Goal: Task Accomplishment & Management: Manage account settings

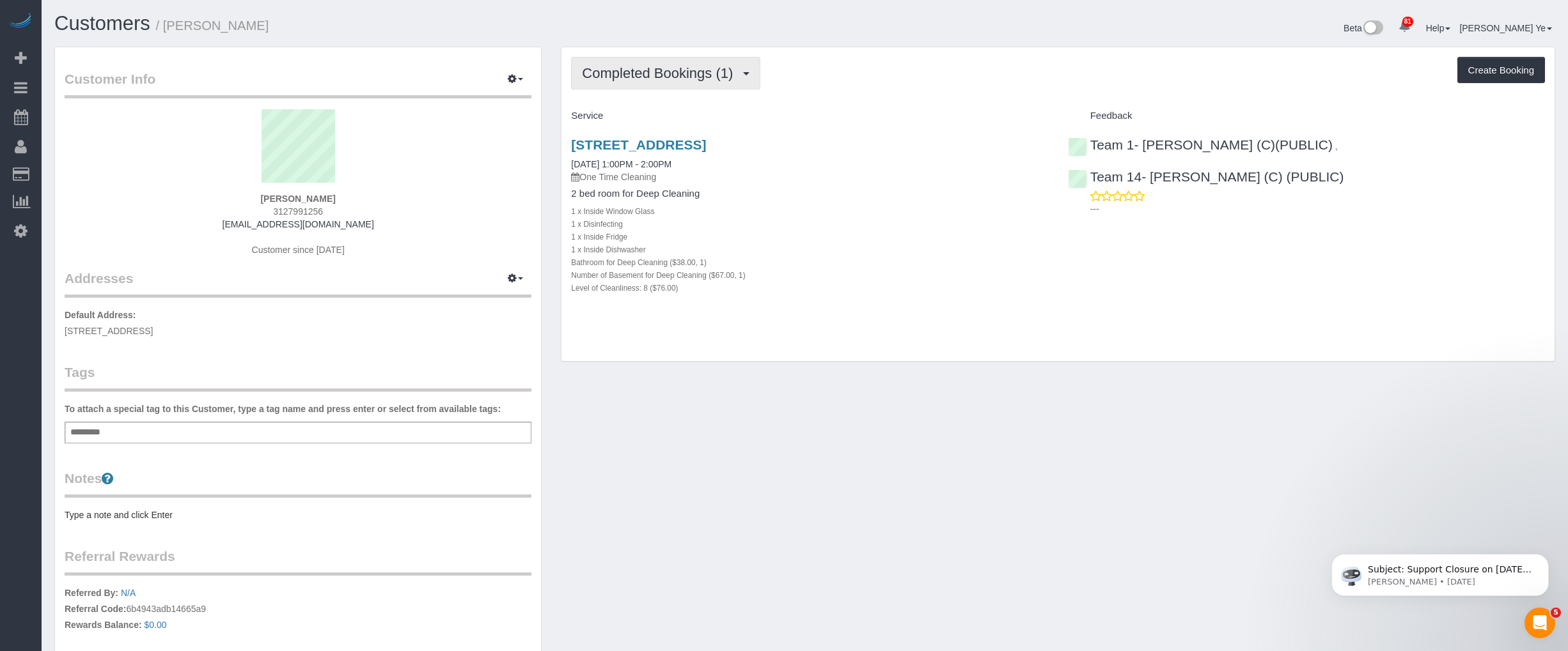
click at [705, 72] on span "Completed Bookings (1)" at bounding box center [660, 73] width 158 height 16
click at [924, 388] on div "Customer Info Edit Contact Info Send Message Email Preferences Special Sales Ta…" at bounding box center [804, 405] width 1520 height 718
click at [723, 73] on span "Completed Bookings (1)" at bounding box center [660, 73] width 158 height 16
click at [842, 91] on div "Completed Bookings (1) Completed Bookings (1) Upcoming Bookings (0) Cancelled B…" at bounding box center [1057, 204] width 993 height 314
click at [706, 144] on link "[STREET_ADDRESS]" at bounding box center [638, 144] width 135 height 14
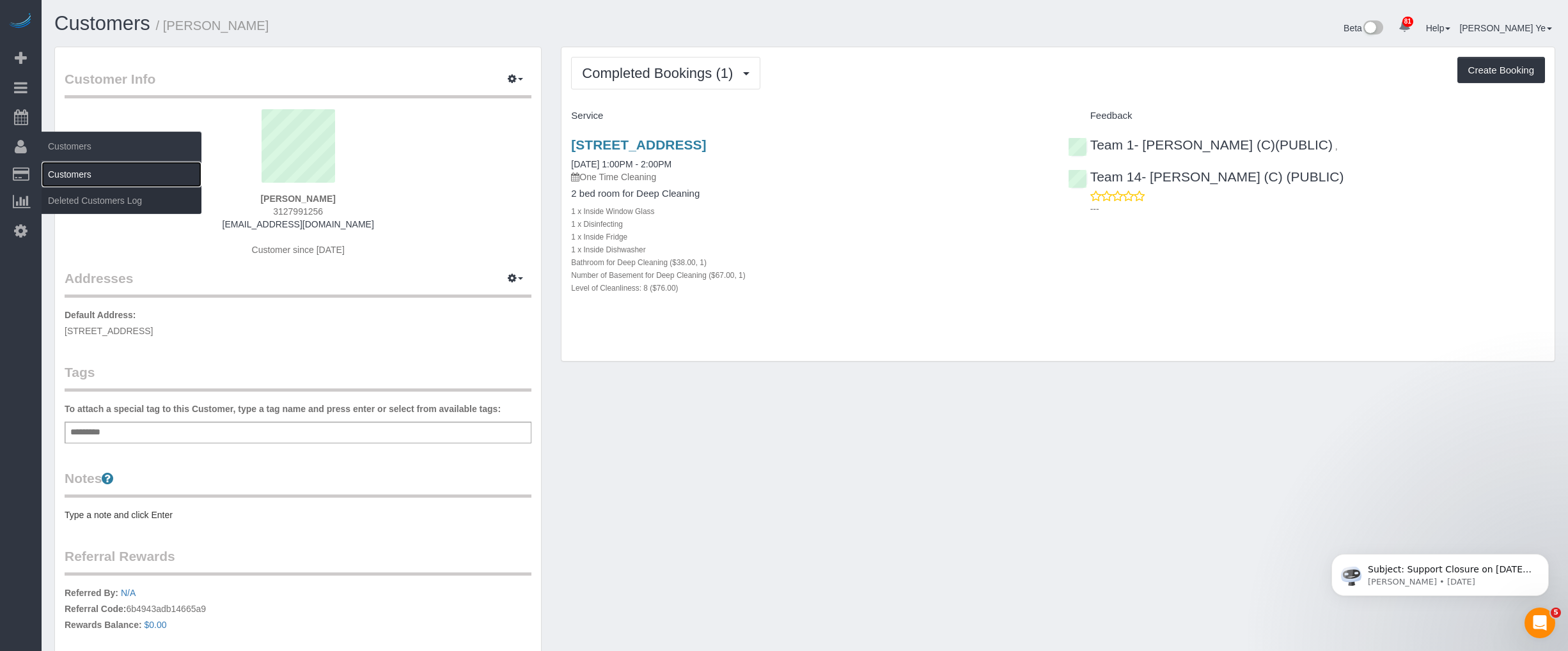
click at [82, 175] on link "Customers" at bounding box center [121, 174] width 160 height 25
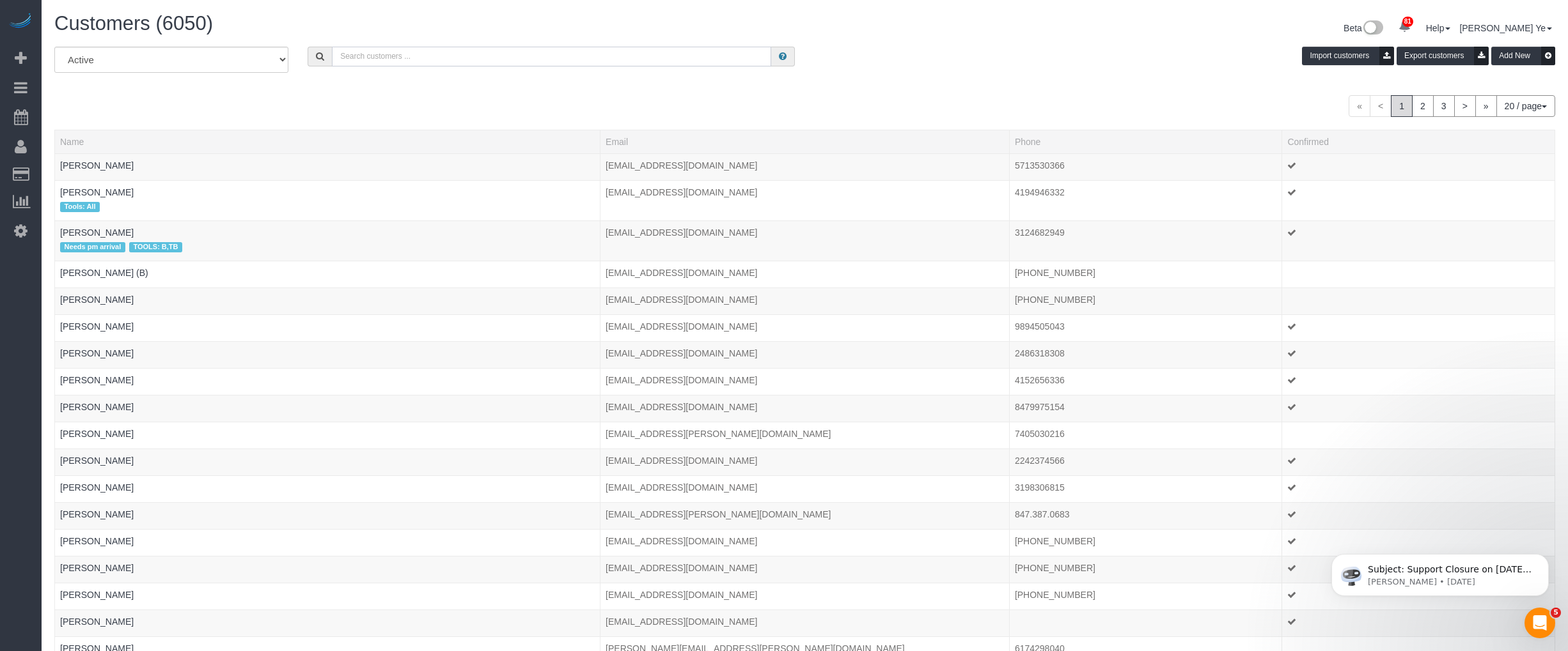
click at [418, 61] on input "text" at bounding box center [551, 56] width 439 height 20
paste input "[PERSON_NAME]"
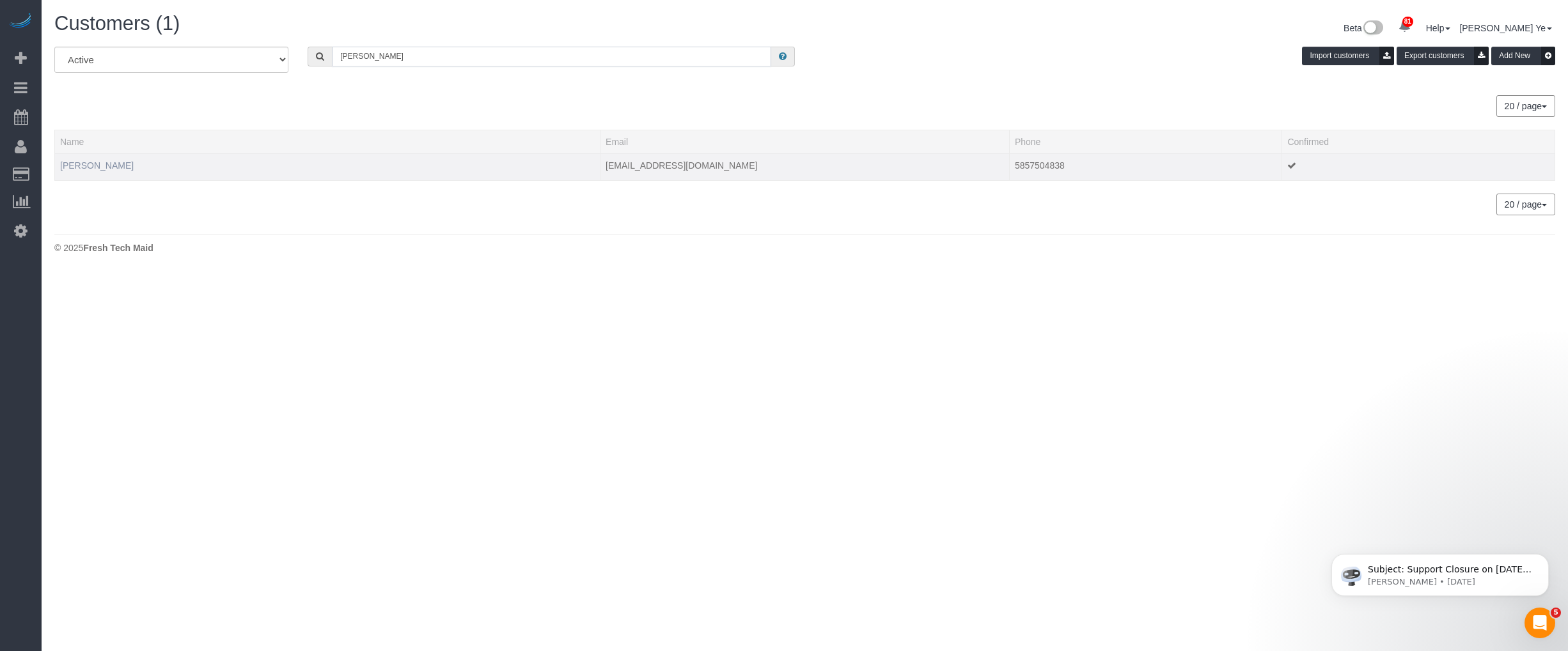
type input "[PERSON_NAME]"
click at [103, 163] on link "[PERSON_NAME]" at bounding box center [97, 165] width 73 height 10
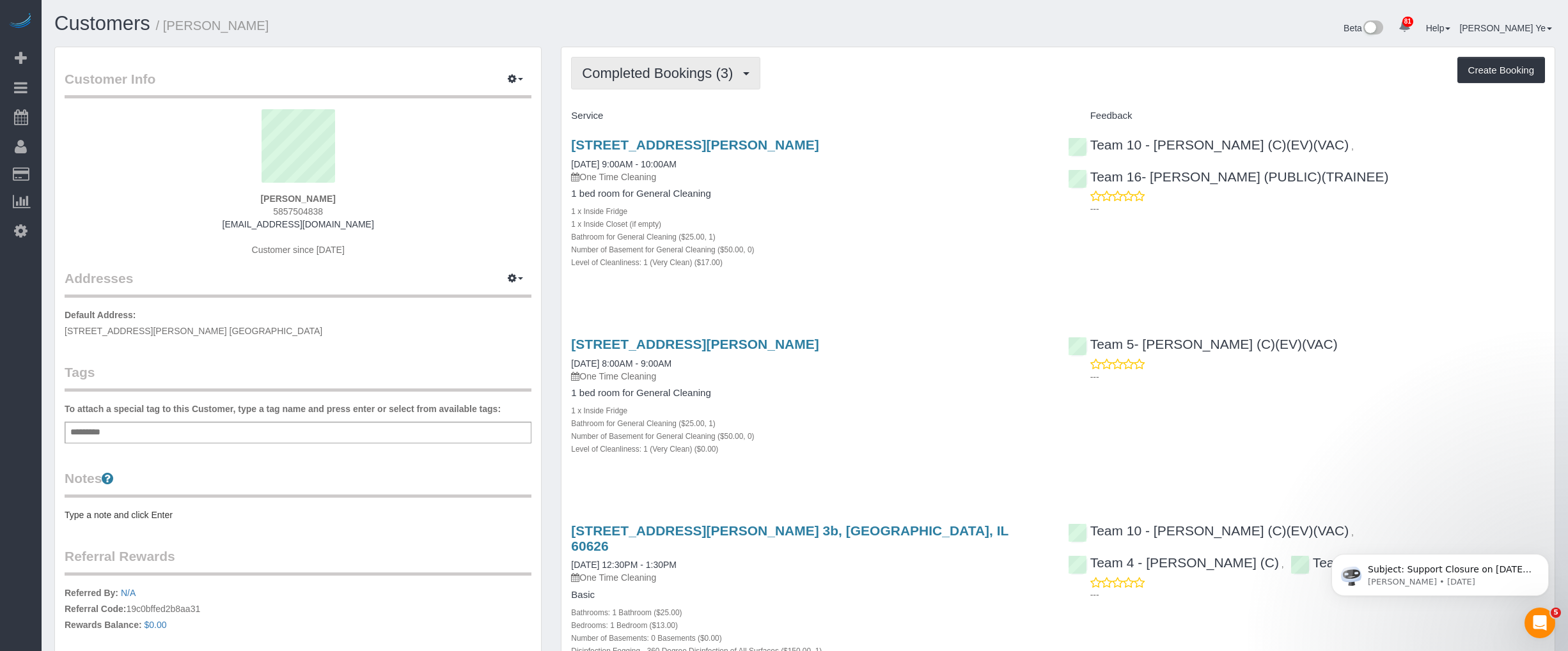
click at [749, 73] on span "button" at bounding box center [746, 73] width 6 height 3
click at [809, 114] on h4 "Service" at bounding box center [809, 116] width 477 height 11
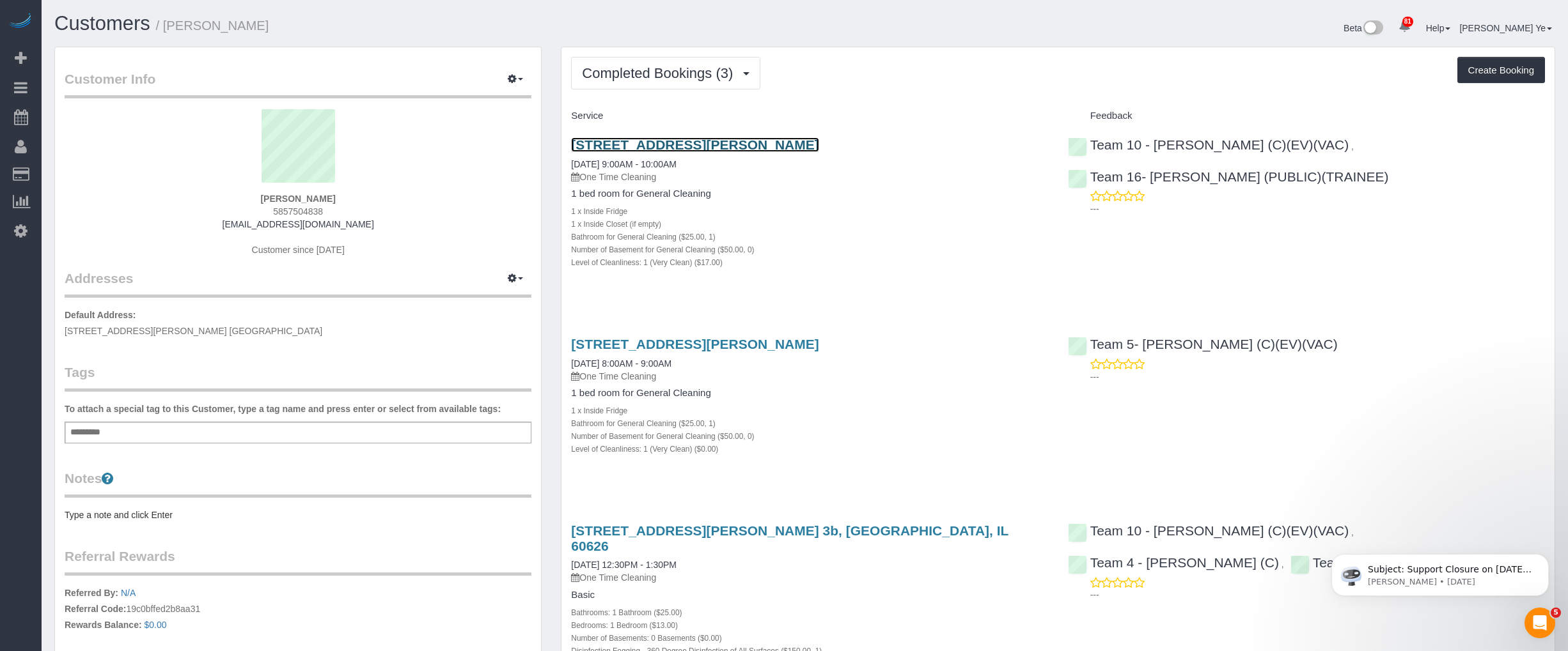
click at [628, 138] on link "[STREET_ADDRESS][PERSON_NAME]" at bounding box center [694, 144] width 247 height 14
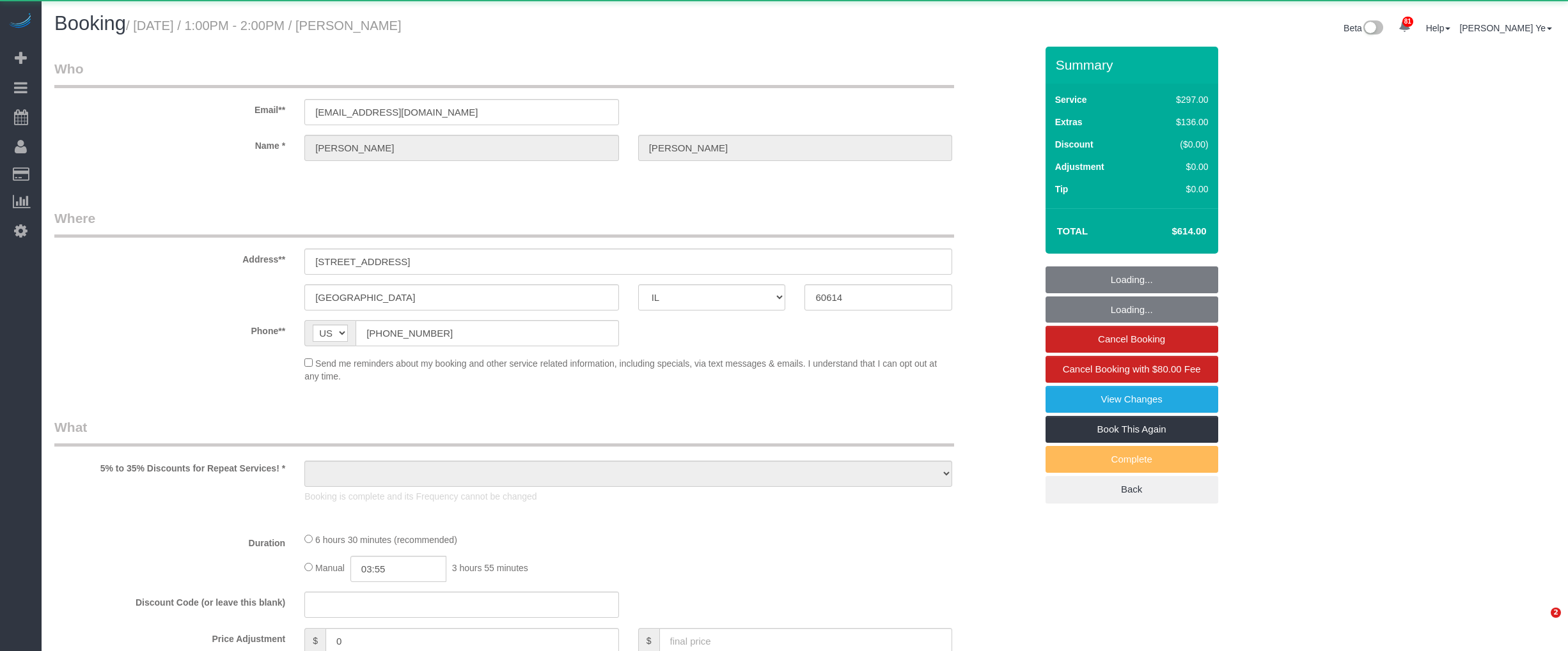
select select "IL"
select select "object:1293"
select select "513"
select select "1"
select select "8"
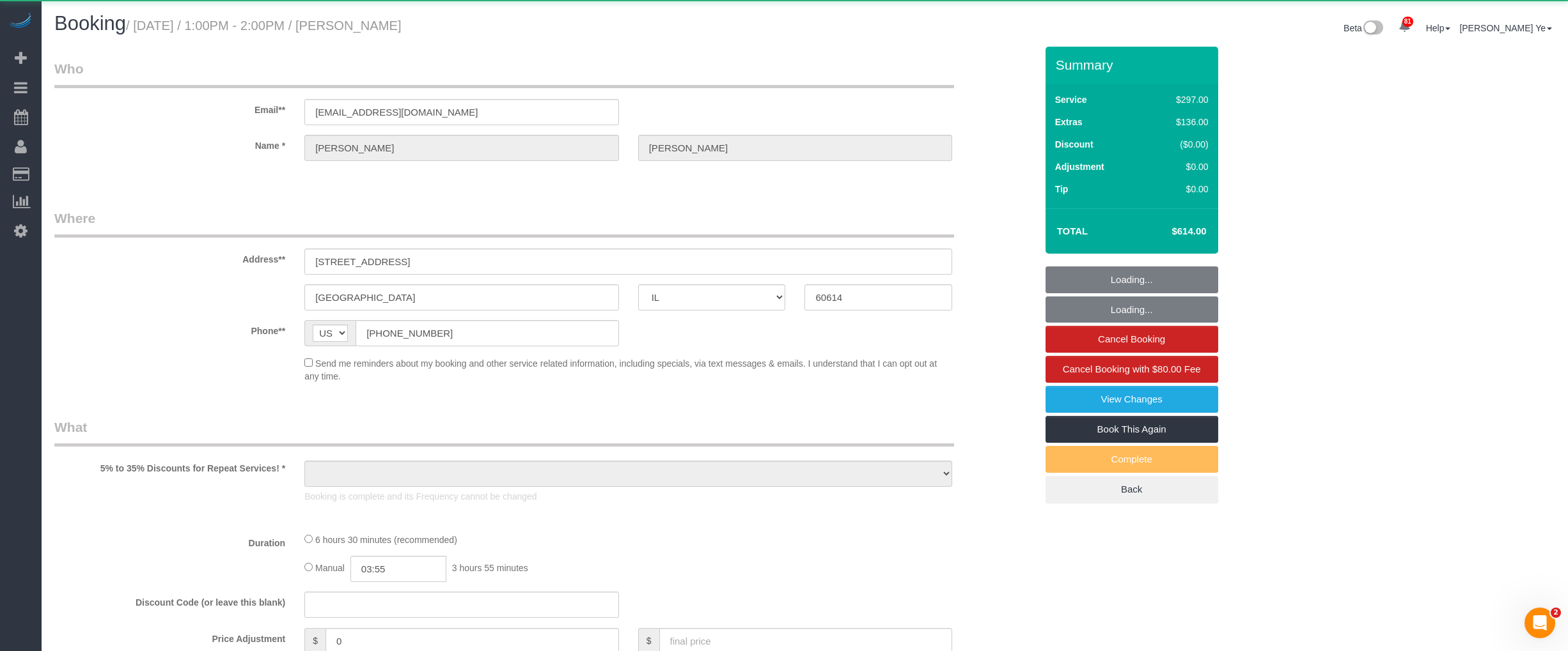
select select "spot1"
select select "number:1"
select select "number:68"
select select "number:139"
select select "number:106"
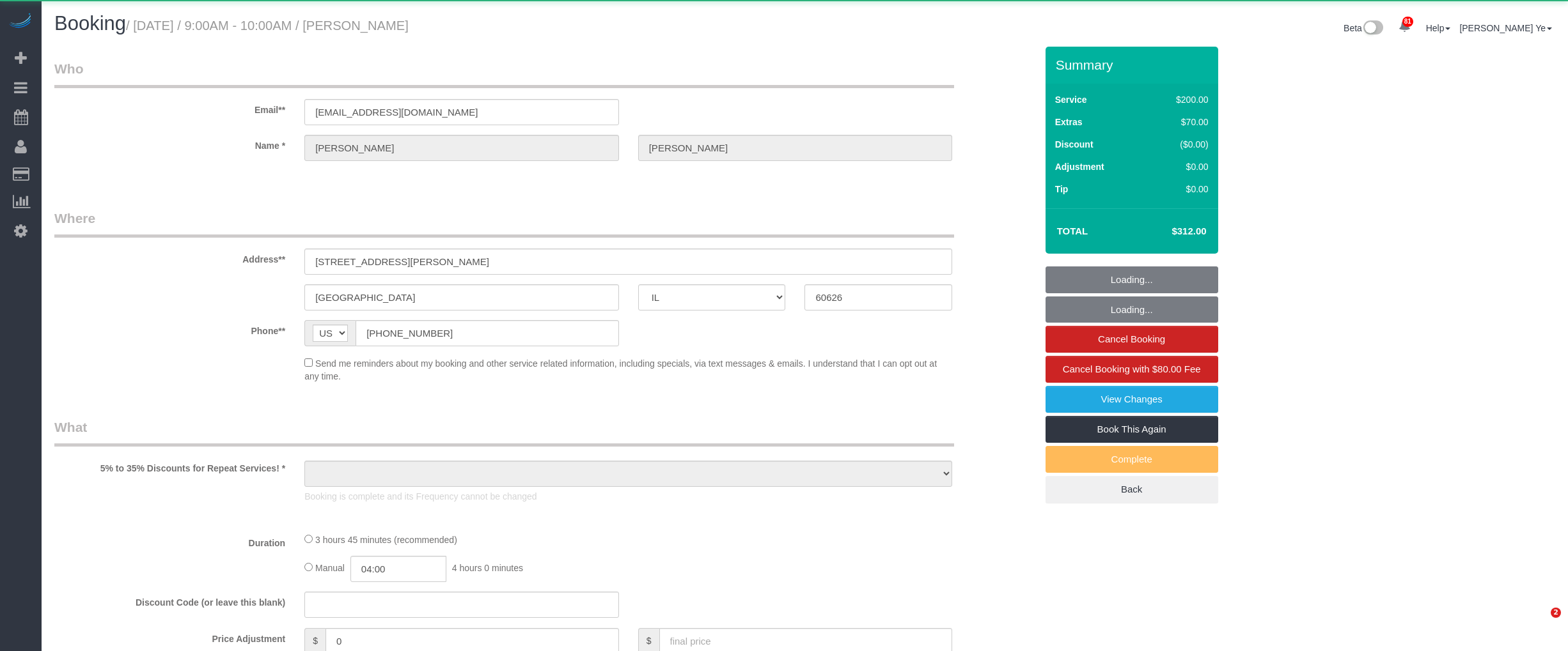
select select "IL"
select select "object:1293"
select select "512"
select select "spot1"
select select "number:1"
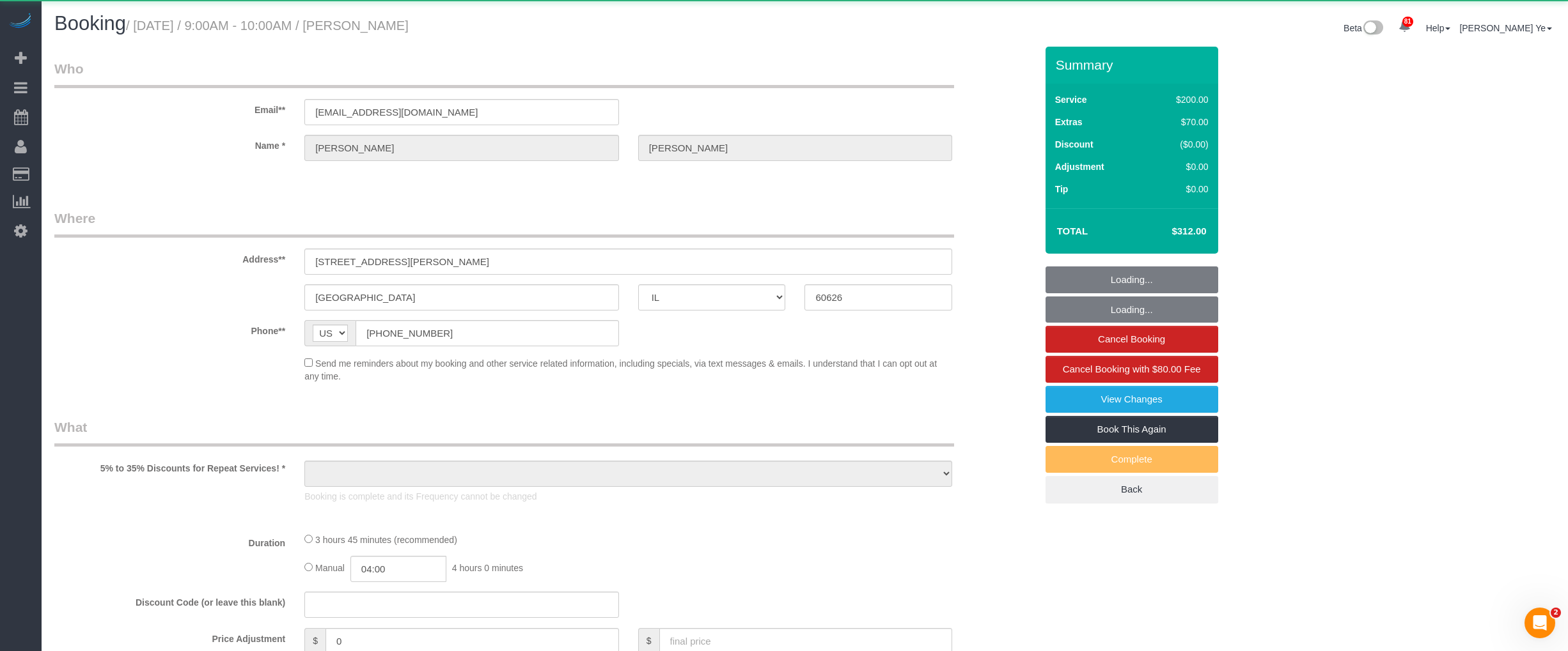
select select "number:63"
select select "number:139"
select select "number:106"
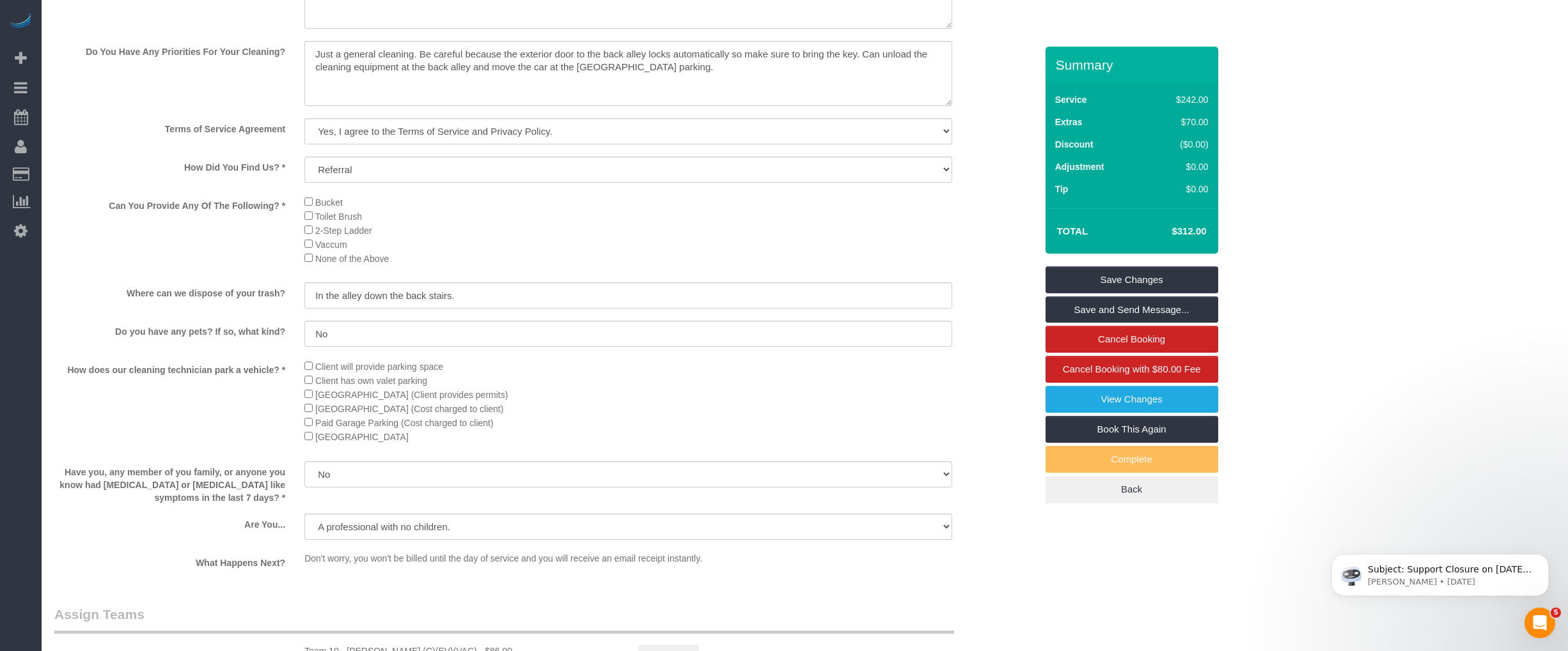
scroll to position [1634, 0]
